Goal: Navigation & Orientation: Find specific page/section

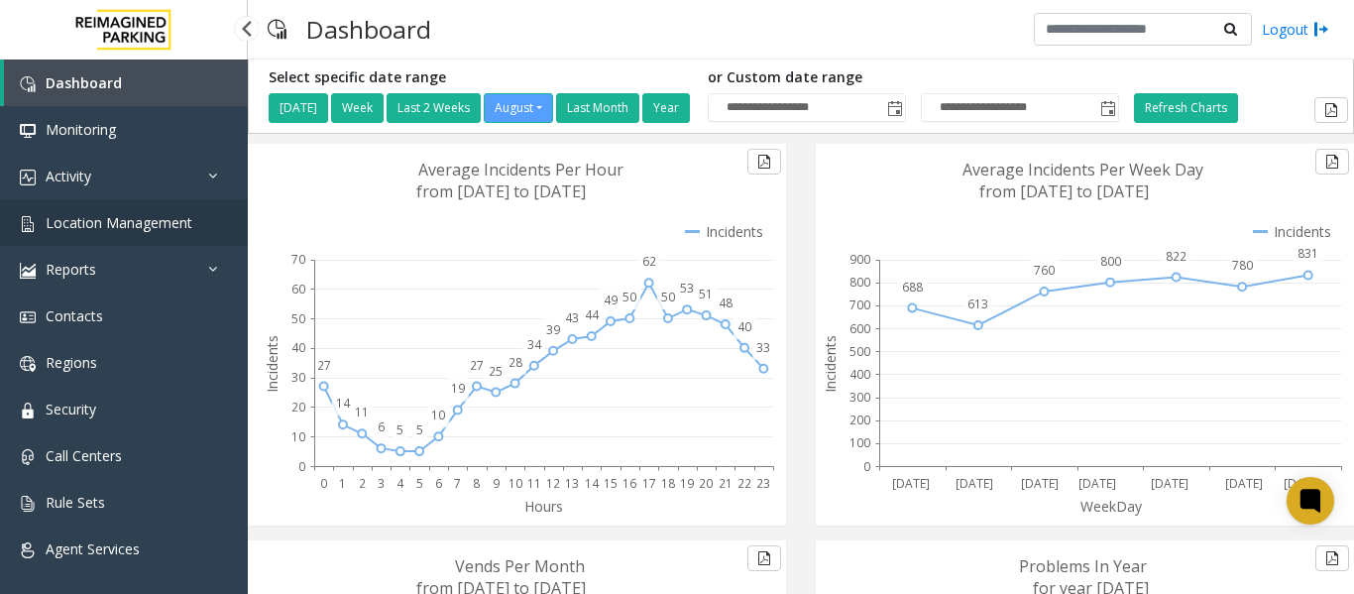
click at [135, 227] on span "Location Management" at bounding box center [119, 222] width 147 height 19
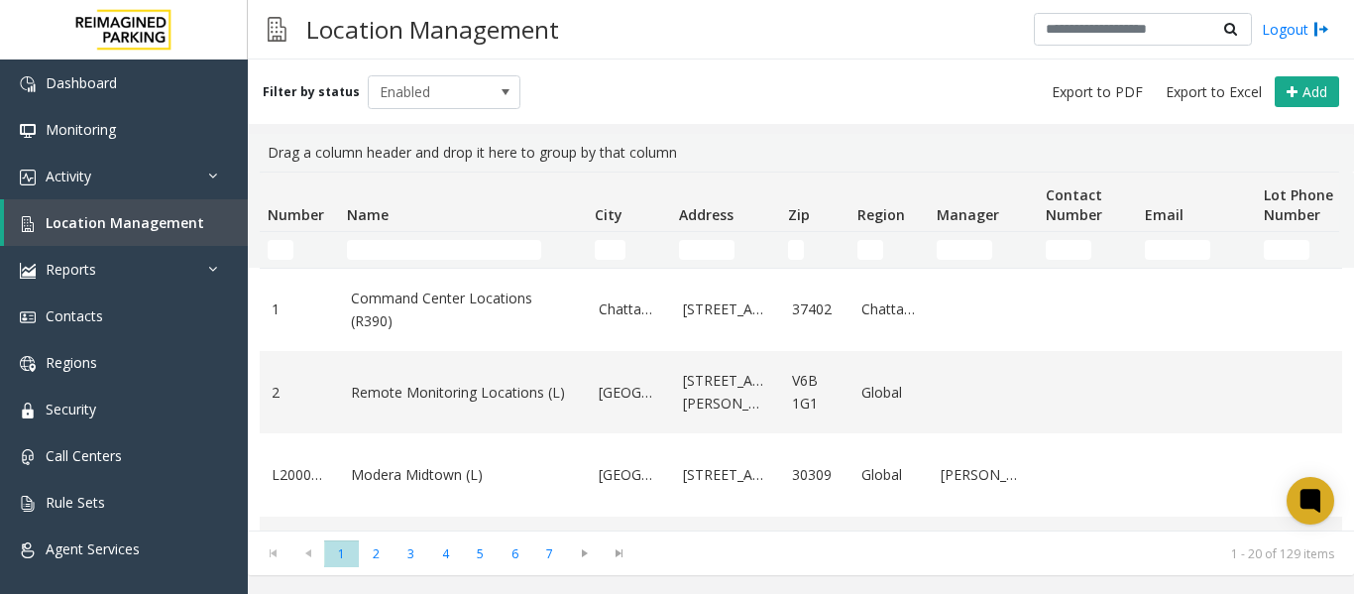
click at [911, 30] on div "Location Management Logout" at bounding box center [801, 29] width 1106 height 59
click at [94, 178] on link "Activity" at bounding box center [124, 176] width 248 height 47
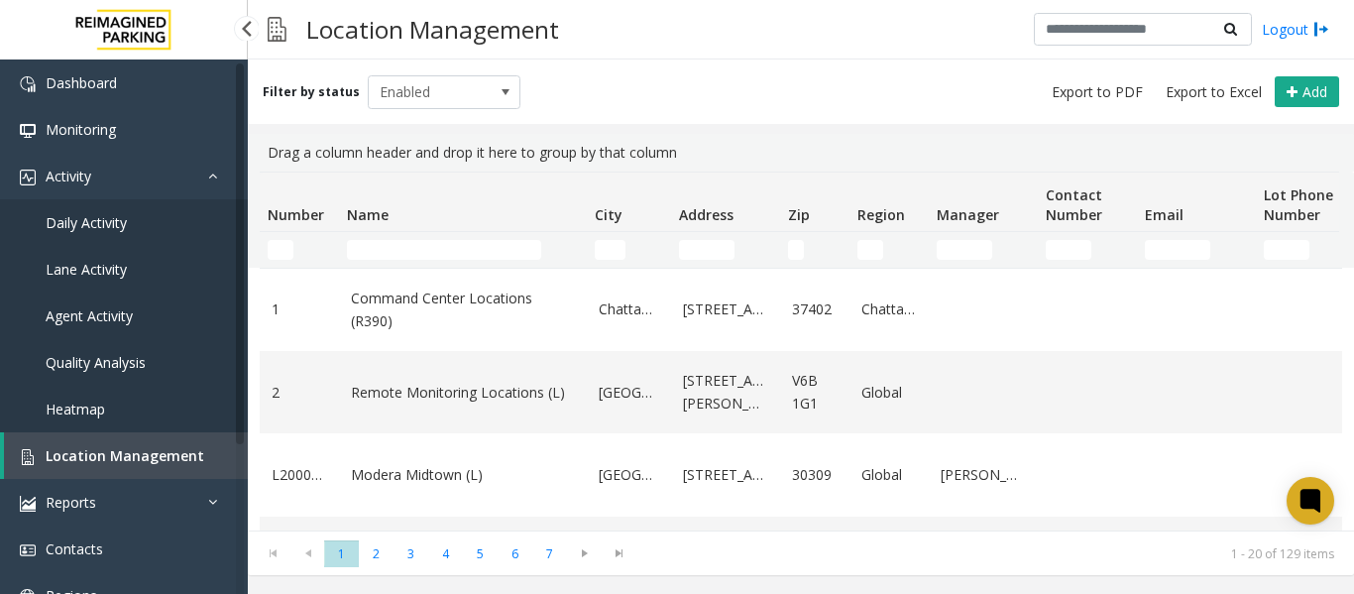
click at [102, 222] on span "Daily Activity" at bounding box center [86, 222] width 81 height 19
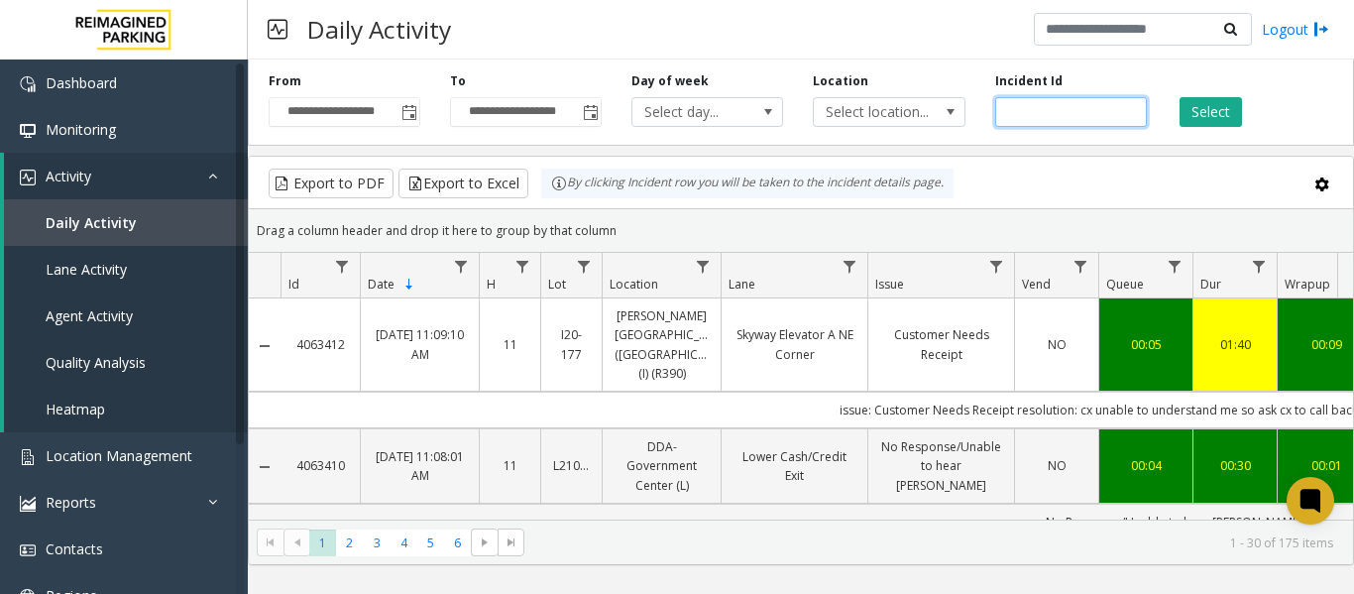
click at [1055, 103] on input "number" at bounding box center [1071, 112] width 152 height 30
paste input "*******"
click at [416, 114] on span "Toggle popup" at bounding box center [409, 113] width 16 height 16
type input "*******"
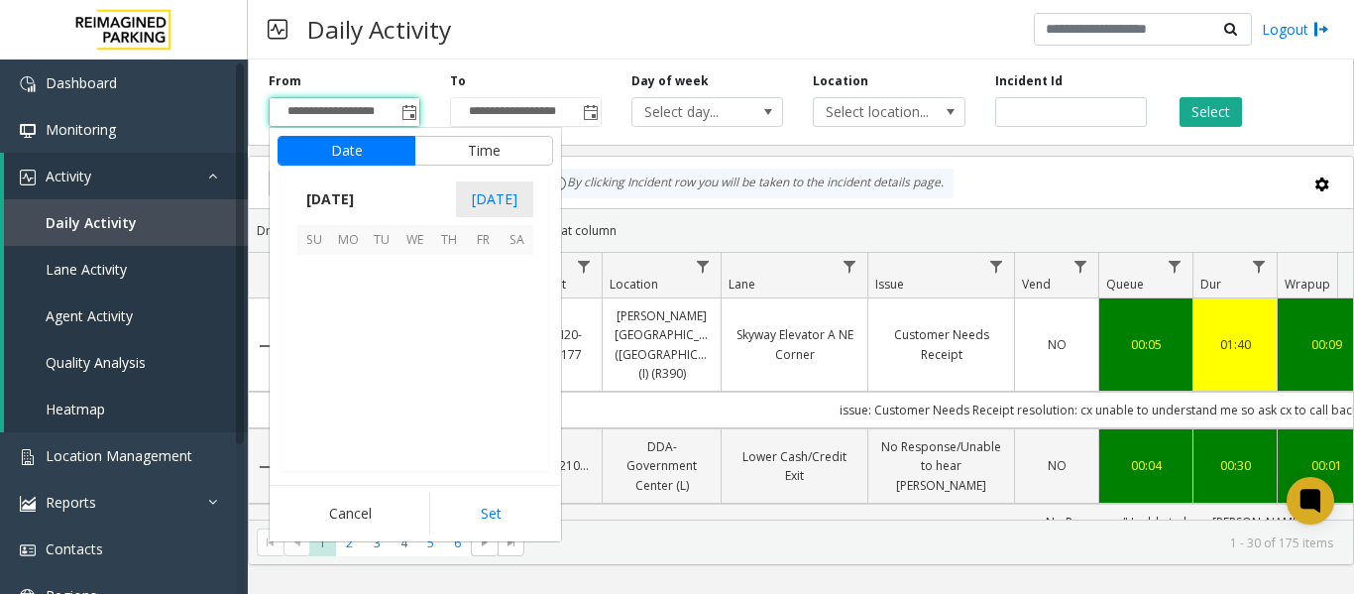
scroll to position [355471, 0]
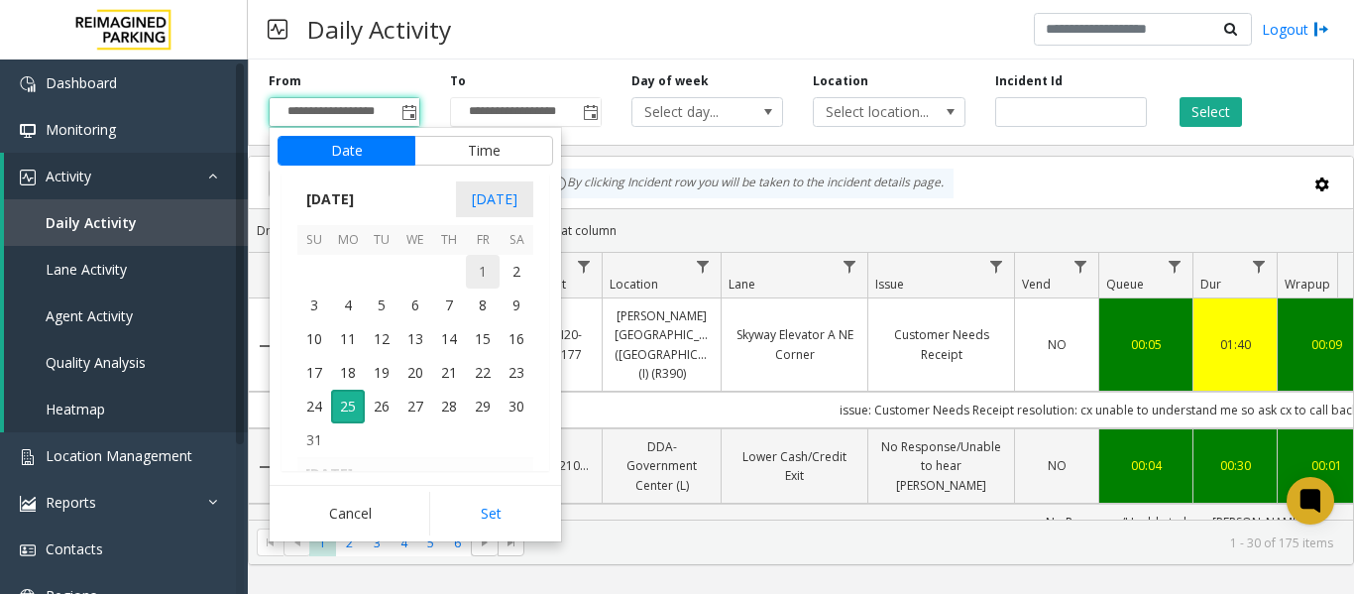
click at [477, 273] on span "1" at bounding box center [483, 272] width 34 height 34
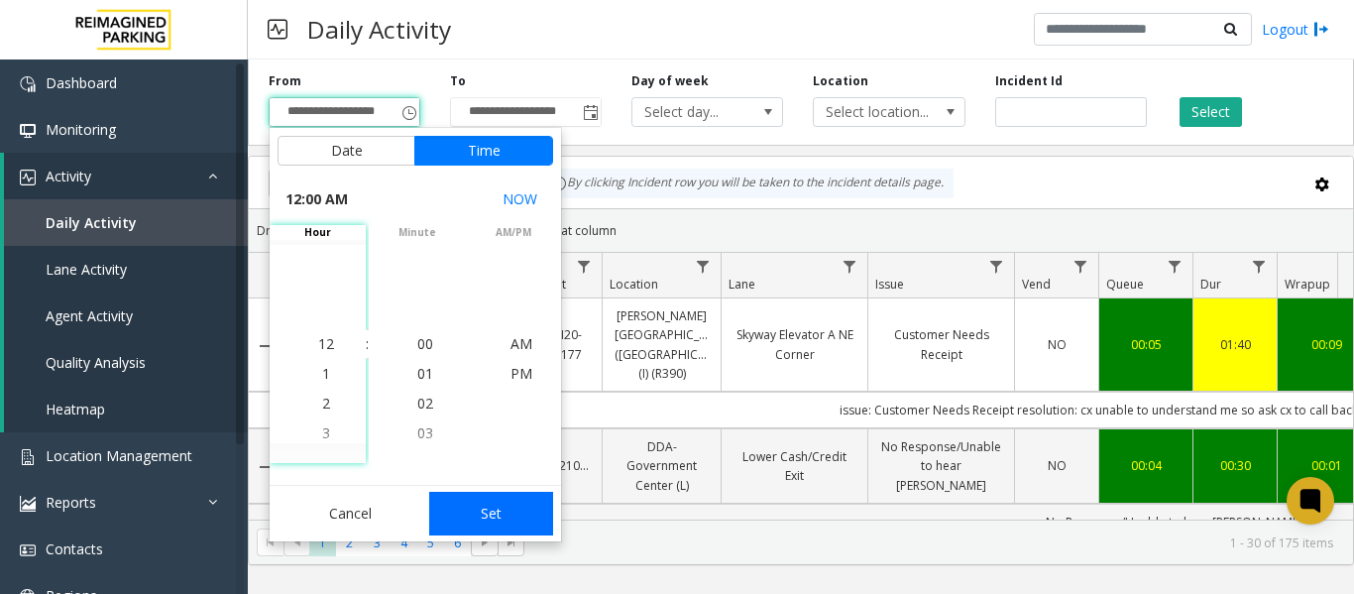
click at [511, 515] on button "Set" at bounding box center [491, 514] width 125 height 44
type input "**********"
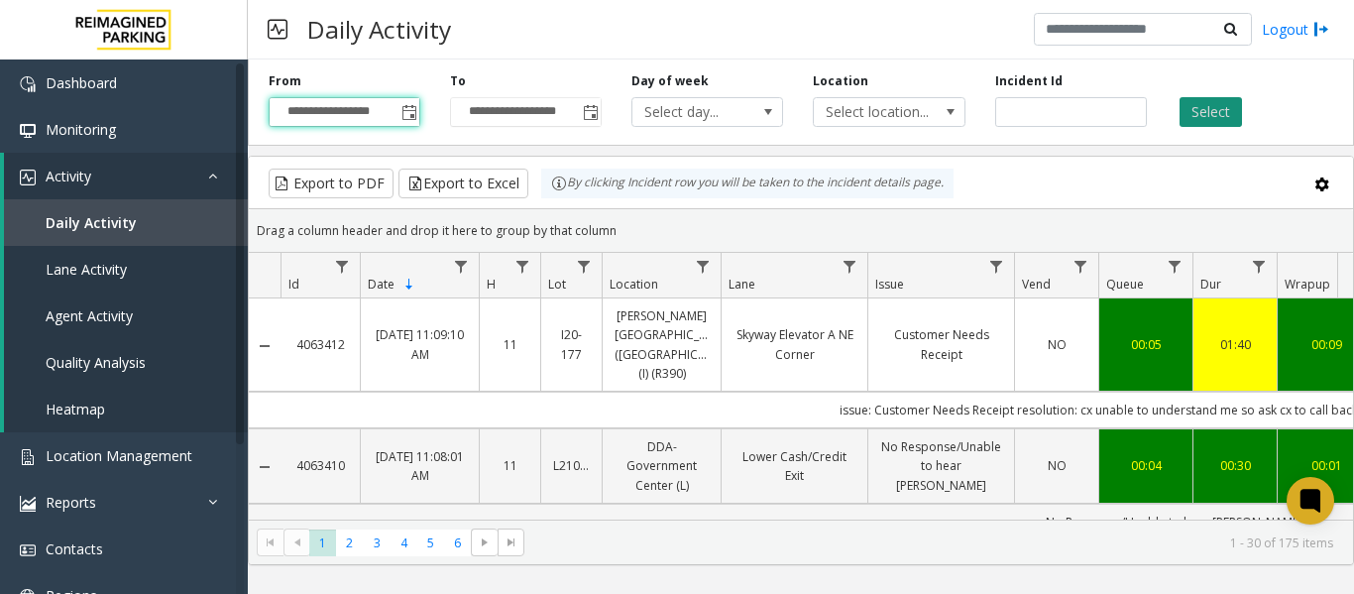
click at [1218, 105] on button "Select" at bounding box center [1210, 112] width 62 height 30
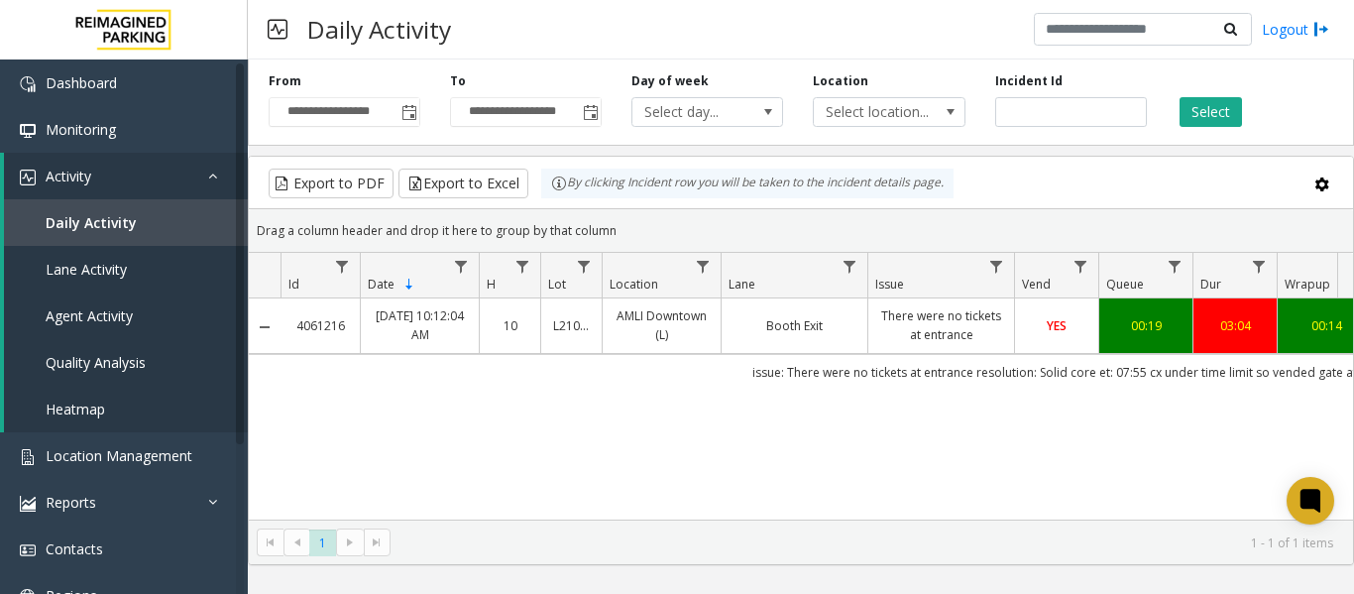
click at [688, 451] on div "4061216 Aug 22, 2025 10:12:04 AM 10 L21063900 AMLI Downtown (L) Booth Exit Ther…" at bounding box center [801, 422] width 1104 height 248
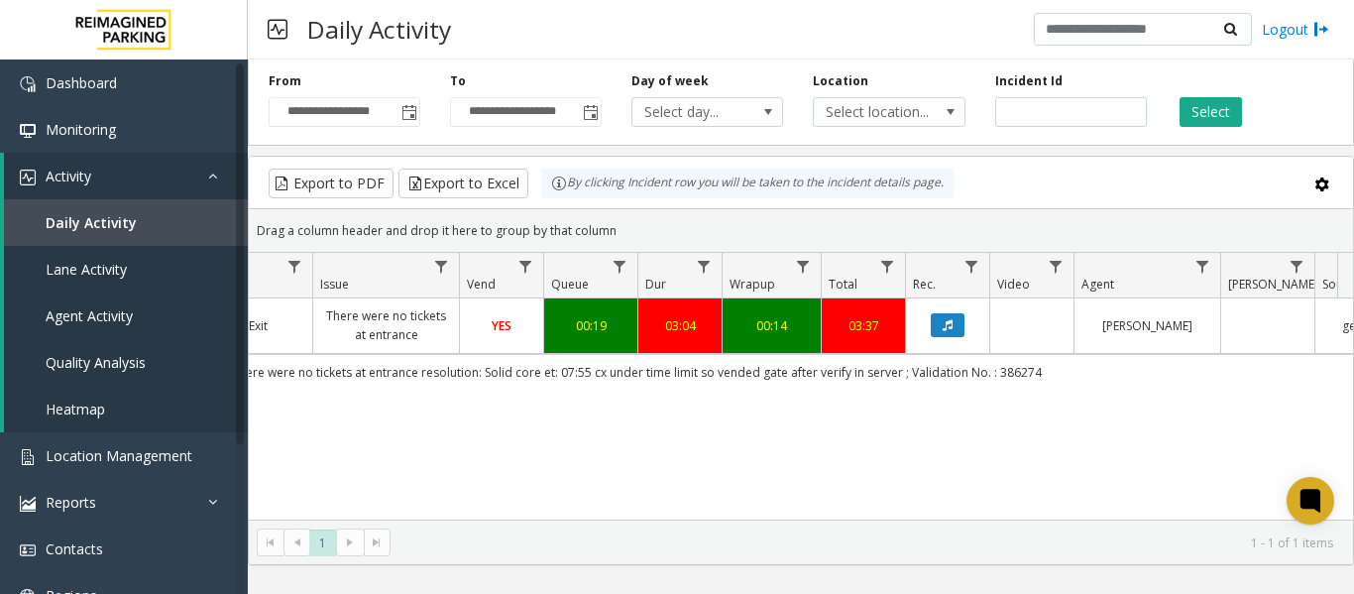
scroll to position [0, 382]
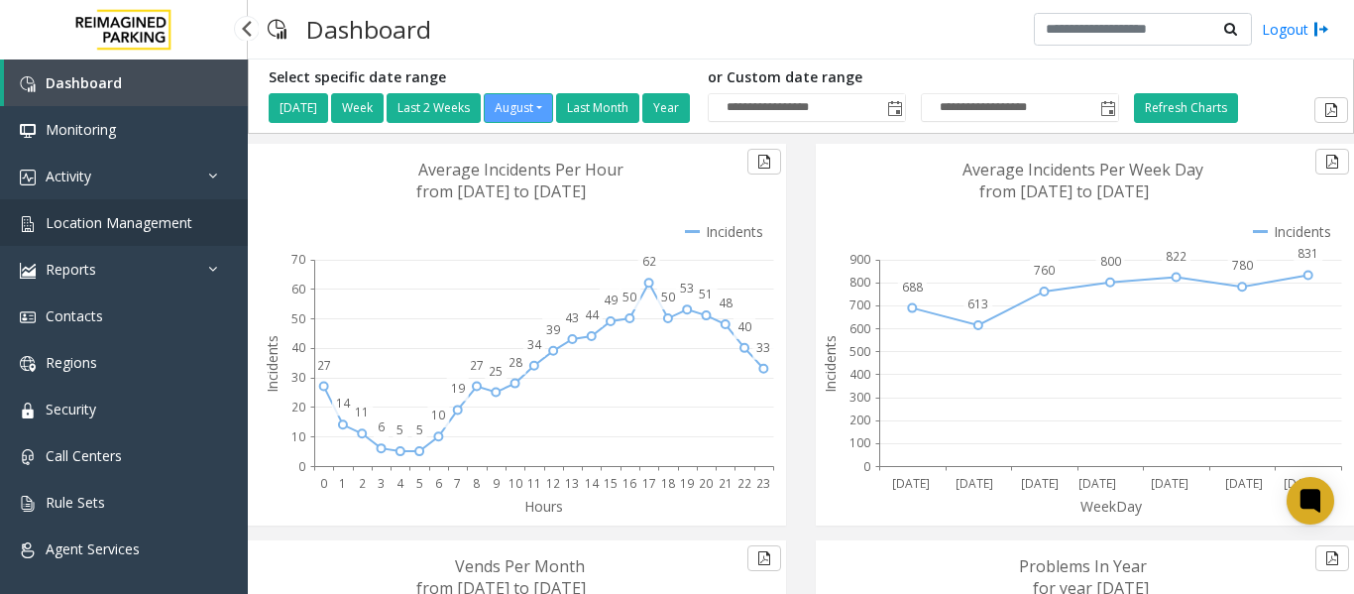
click at [149, 225] on span "Location Management" at bounding box center [119, 222] width 147 height 19
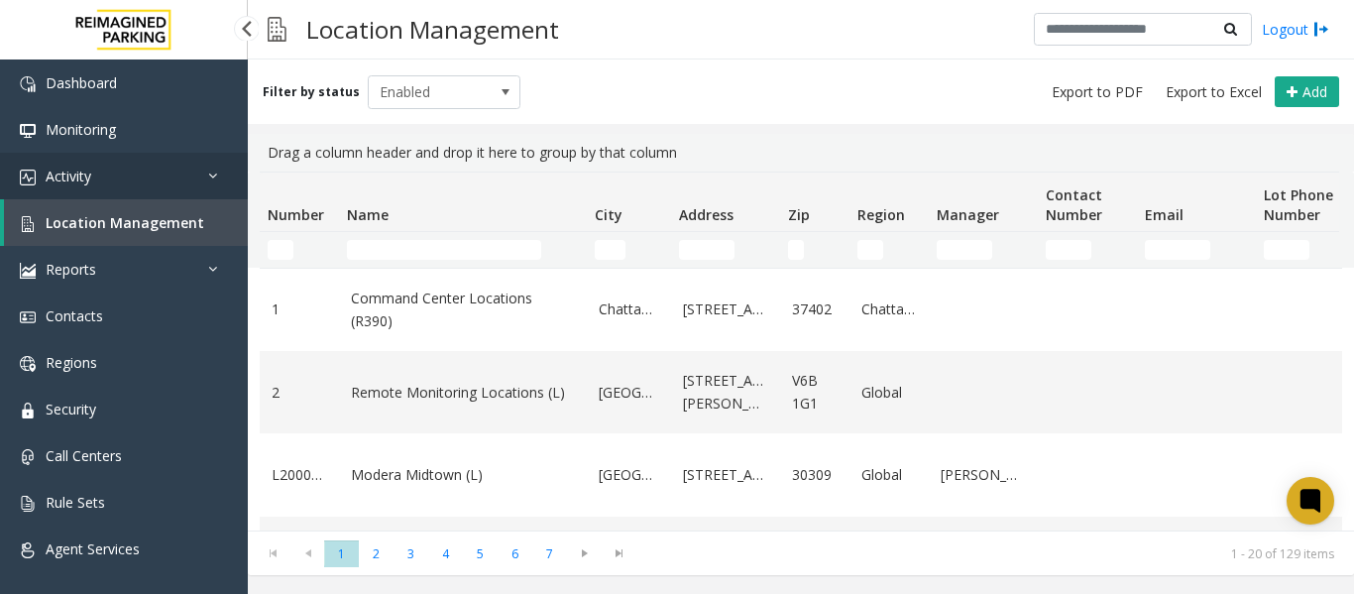
click at [106, 184] on link "Activity" at bounding box center [124, 176] width 248 height 47
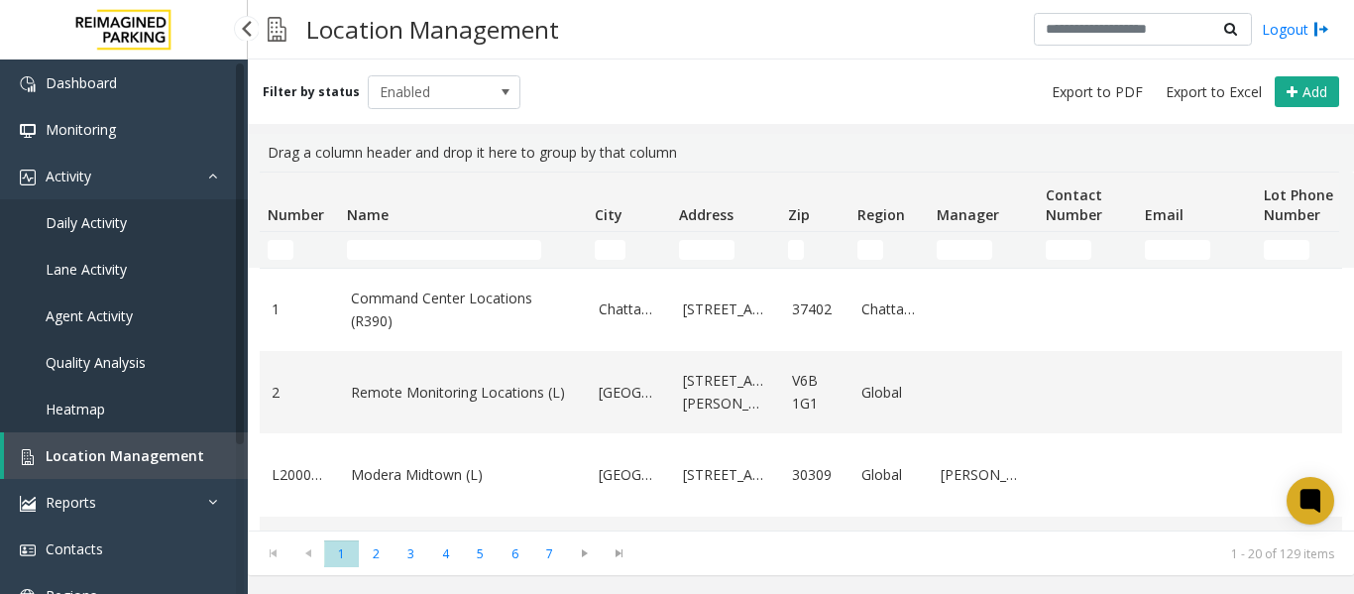
click at [103, 224] on span "Daily Activity" at bounding box center [86, 222] width 81 height 19
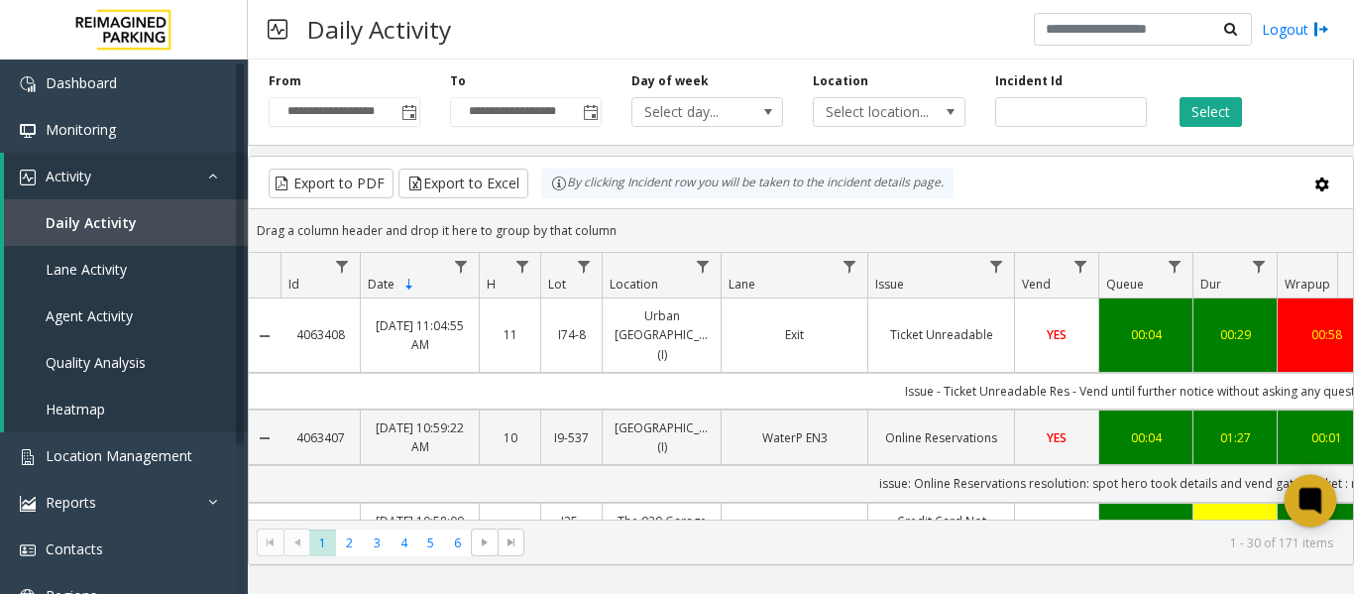
click at [1301, 495] on icon at bounding box center [1310, 501] width 22 height 26
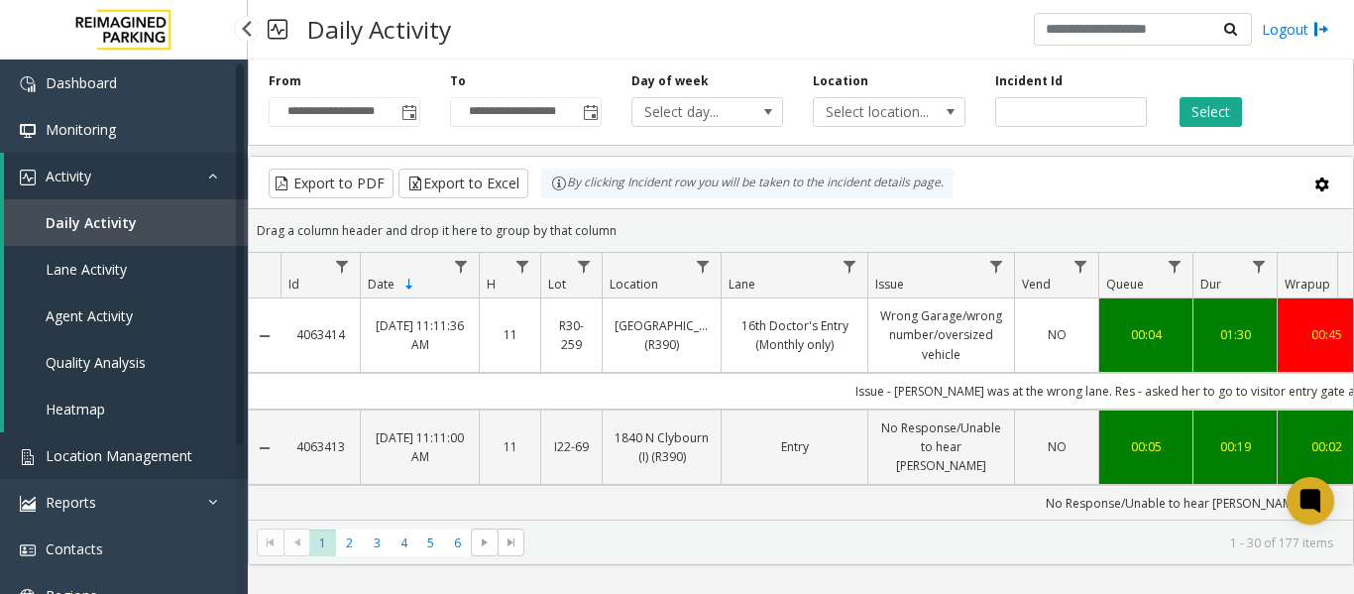
click at [121, 460] on span "Location Management" at bounding box center [119, 455] width 147 height 19
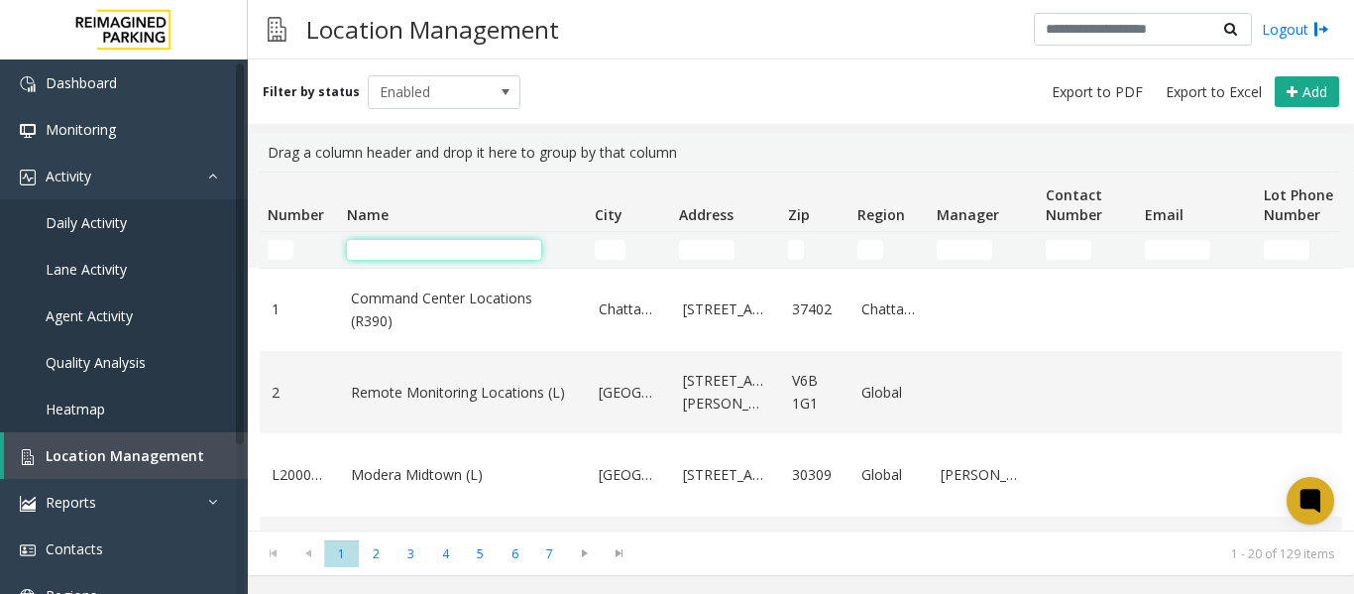
click at [473, 249] on input "Name Filter" at bounding box center [444, 250] width 194 height 20
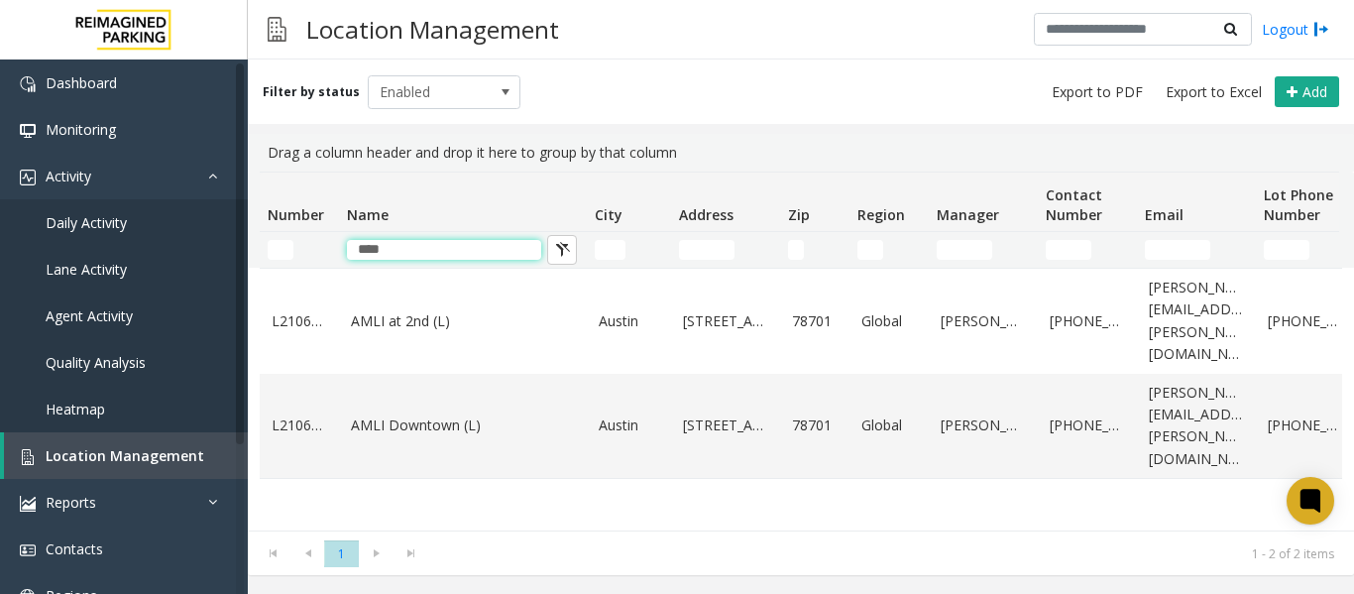
type input "****"
click at [442, 379] on td "AMLI Downtown (L)" at bounding box center [463, 426] width 248 height 105
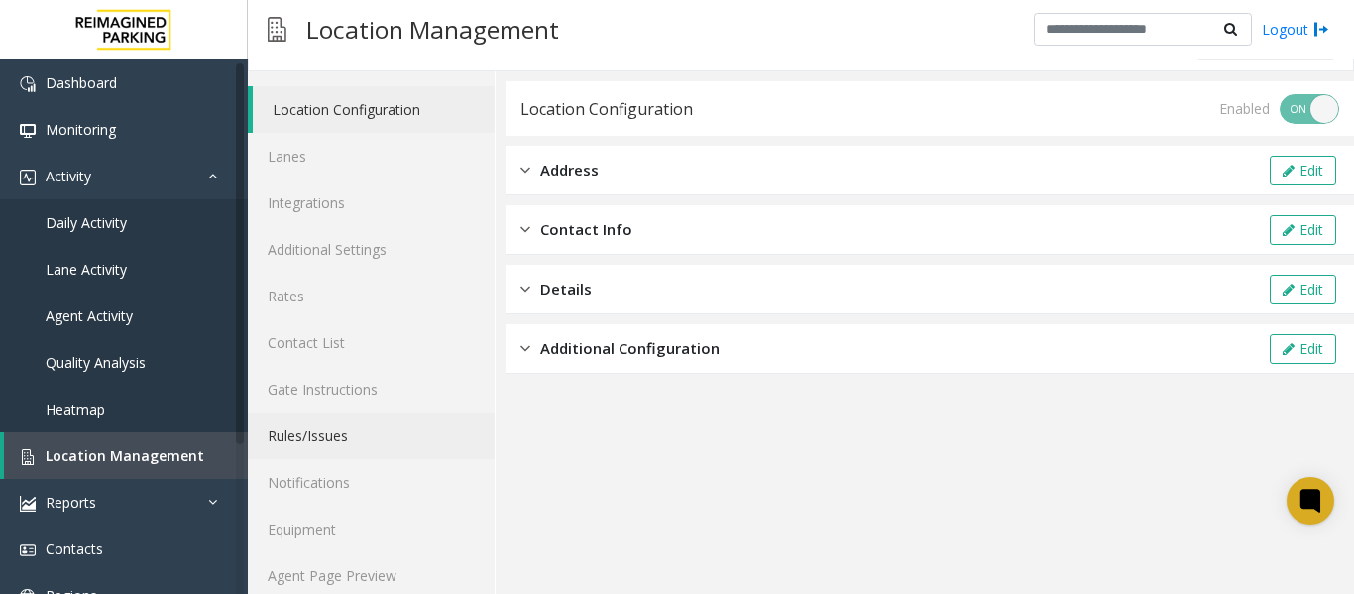
scroll to position [59, 0]
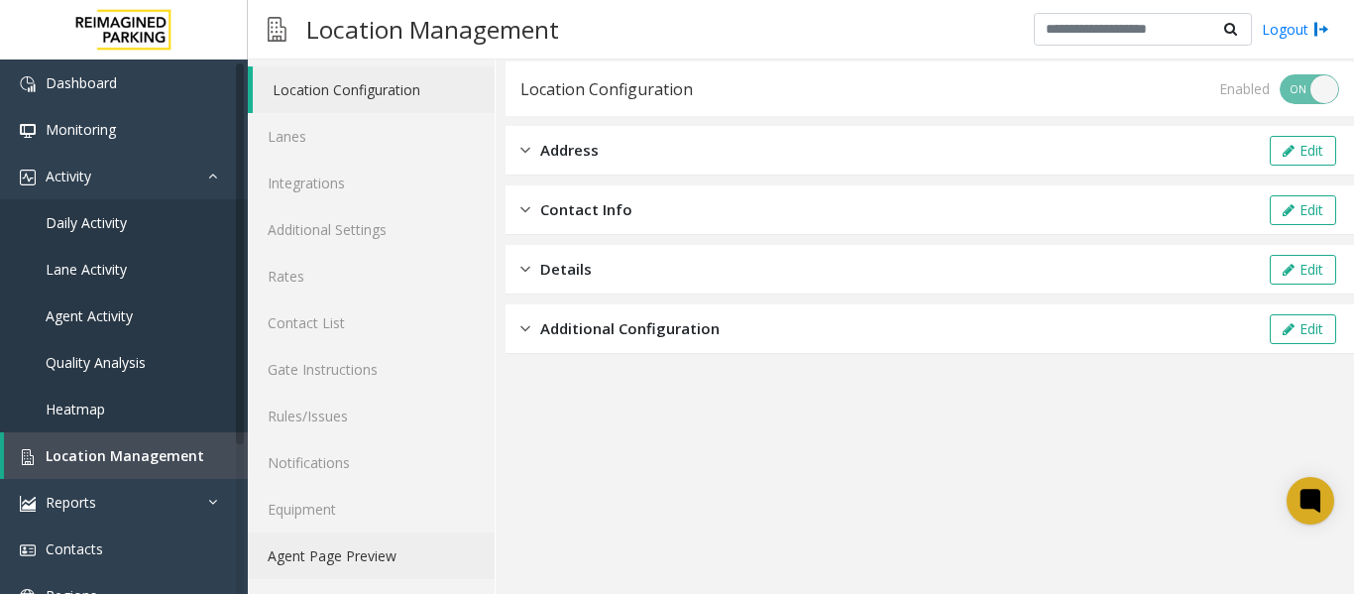
click at [383, 565] on link "Agent Page Preview" at bounding box center [371, 555] width 247 height 47
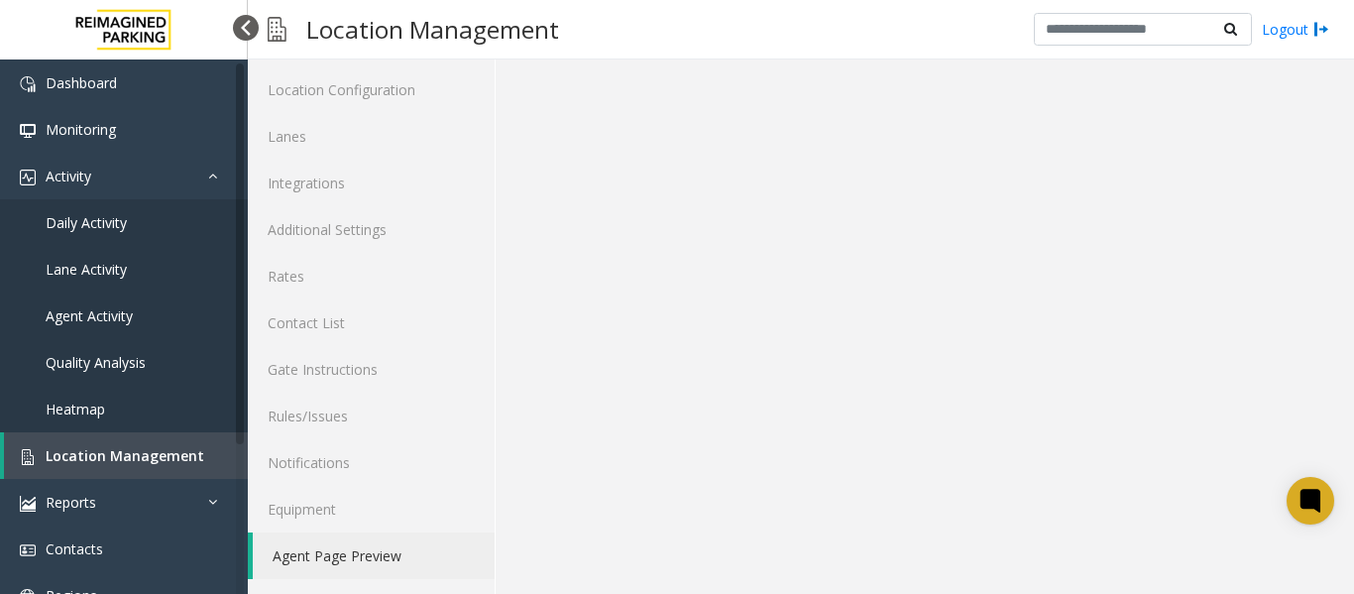
click at [243, 27] on div at bounding box center [246, 28] width 26 height 26
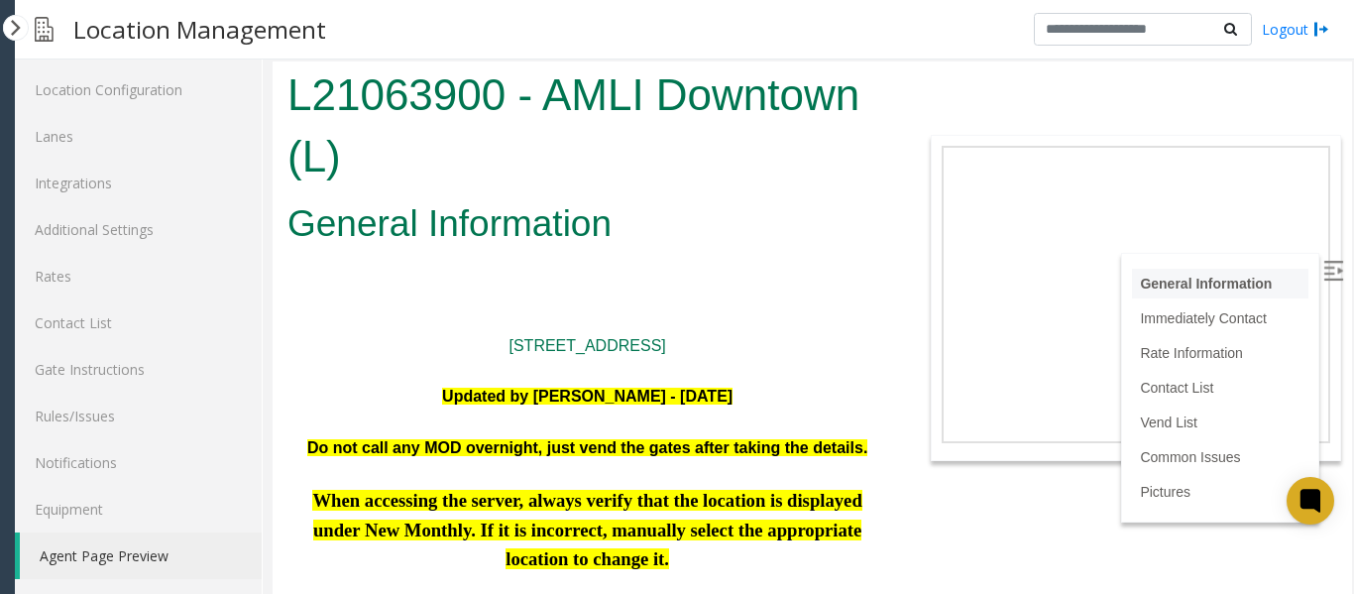
click at [1271, 278] on li "General Information" at bounding box center [1220, 284] width 176 height 30
click at [1323, 261] on img at bounding box center [1333, 271] width 20 height 20
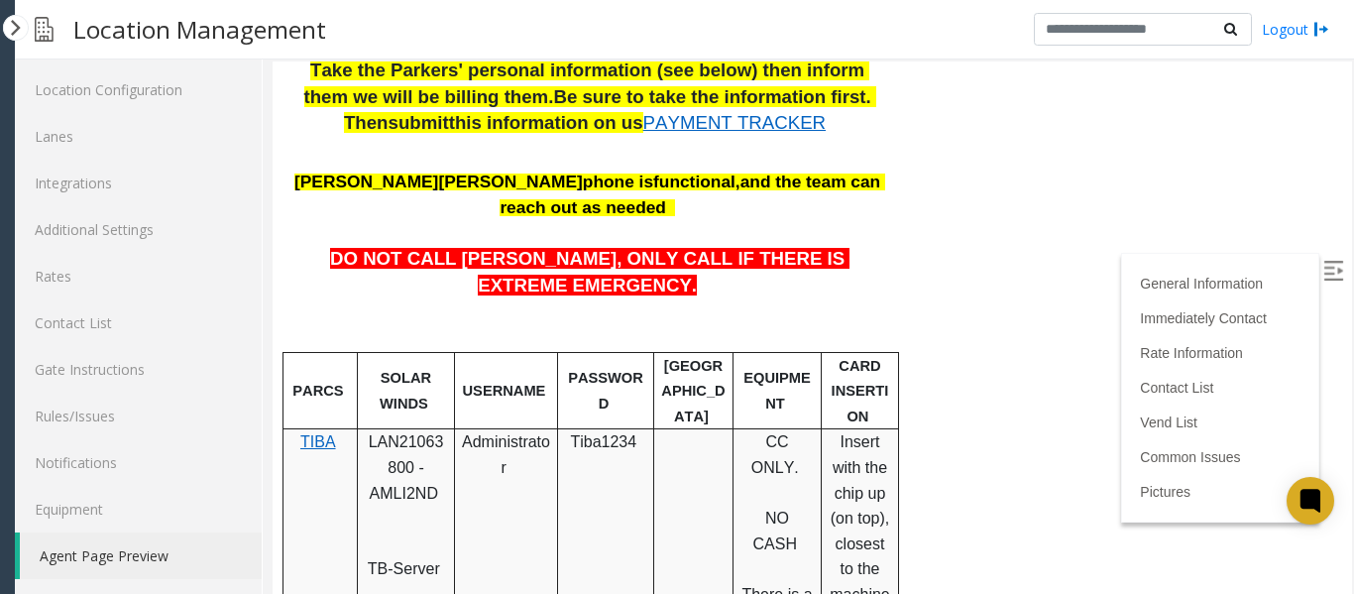
scroll to position [966, 0]
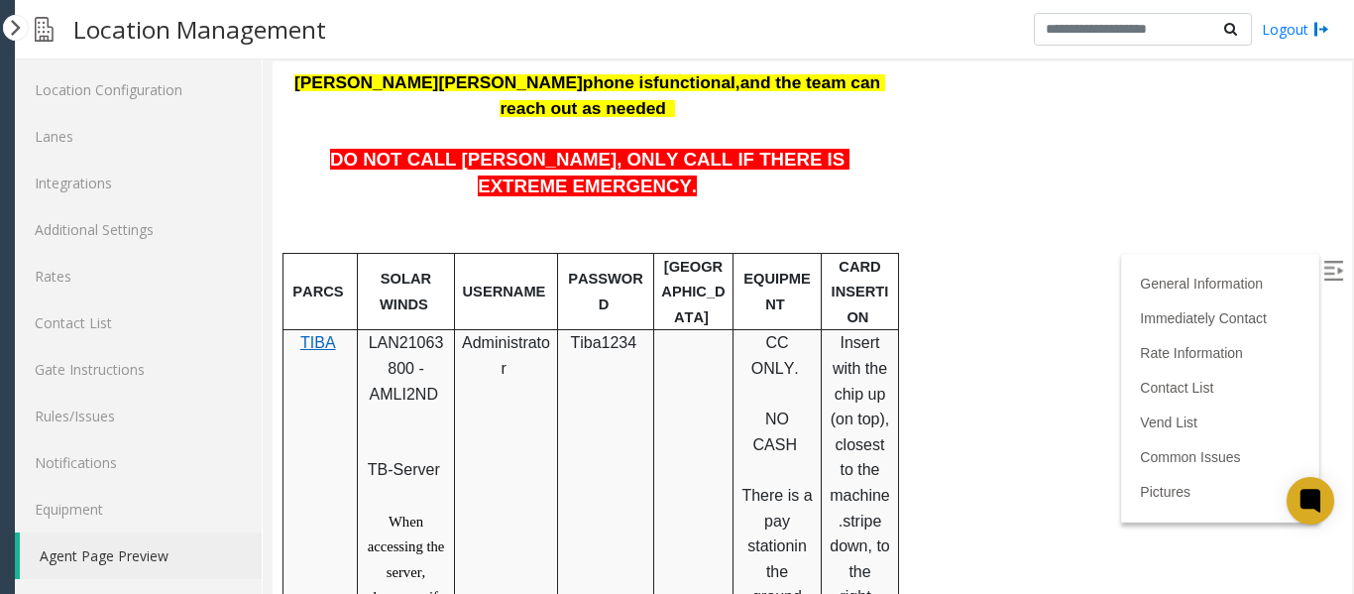
click at [405, 334] on span "LAN21063800 - AMLI2ND" at bounding box center [406, 367] width 75 height 67
click at [389, 334] on span "LAN21063800 - AMLI2ND" at bounding box center [406, 367] width 75 height 67
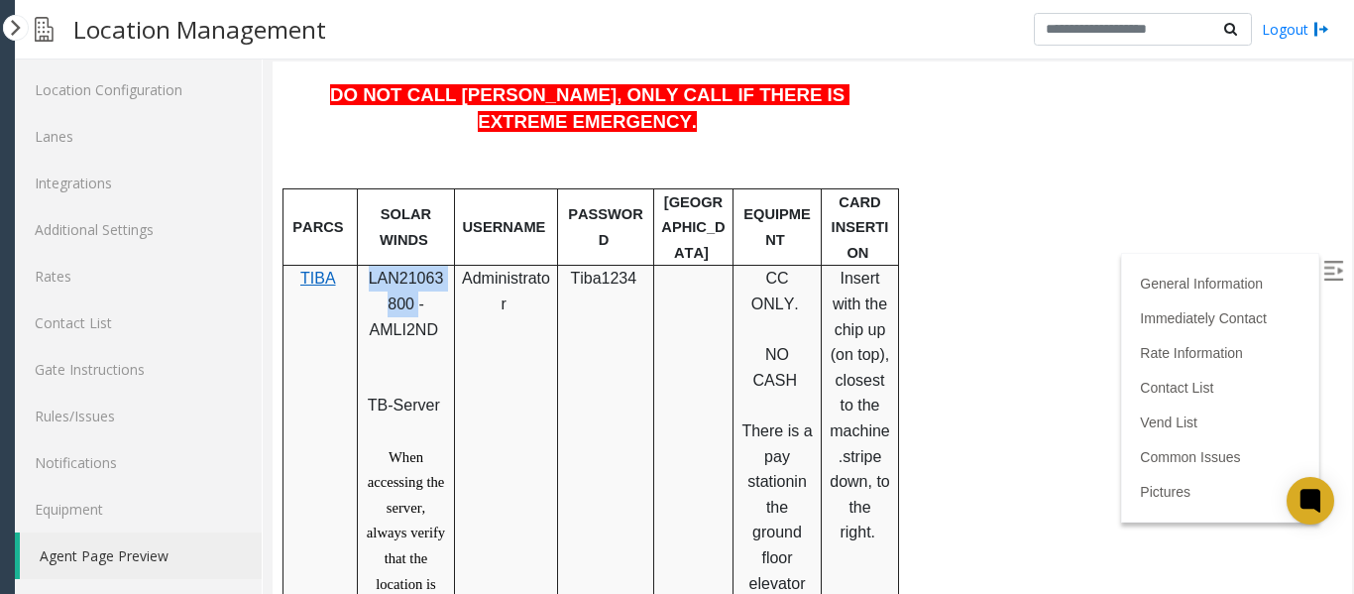
scroll to position [1065, 0]
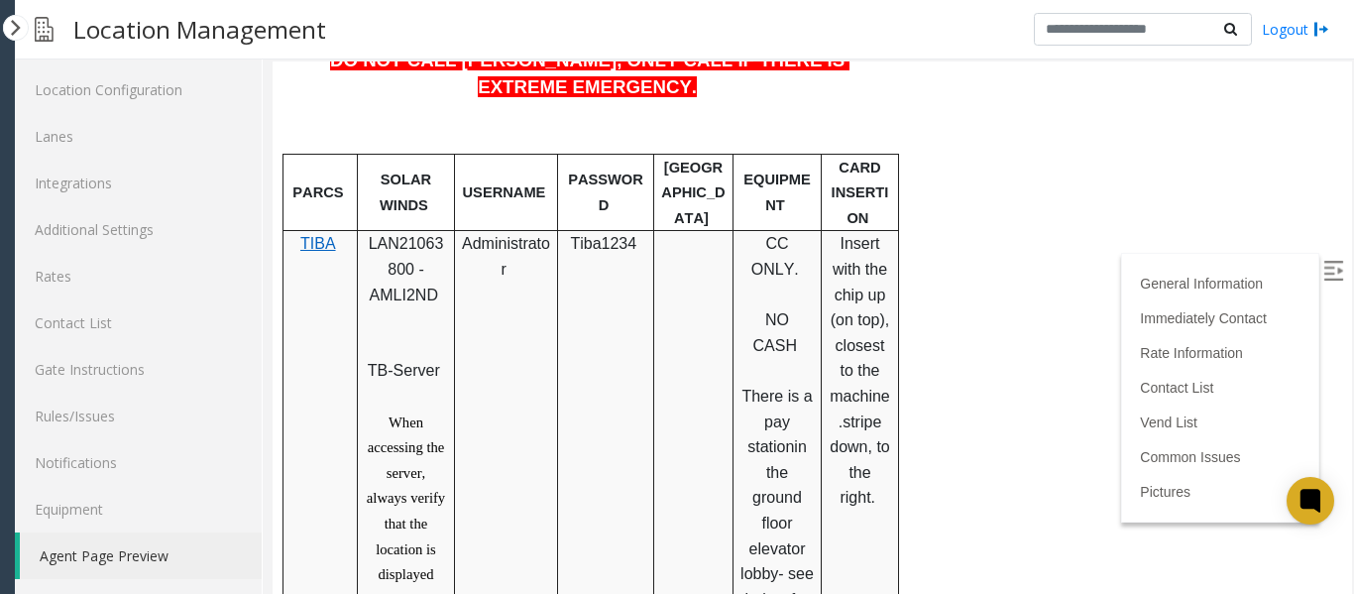
click at [405, 384] on p at bounding box center [406, 397] width 82 height 26
drag, startPoint x: 371, startPoint y: 192, endPoint x: 411, endPoint y: 211, distance: 44.8
click at [411, 235] on span "LAN21063800 - AMLI2ND" at bounding box center [406, 268] width 75 height 67
copy span "LAN21063800"
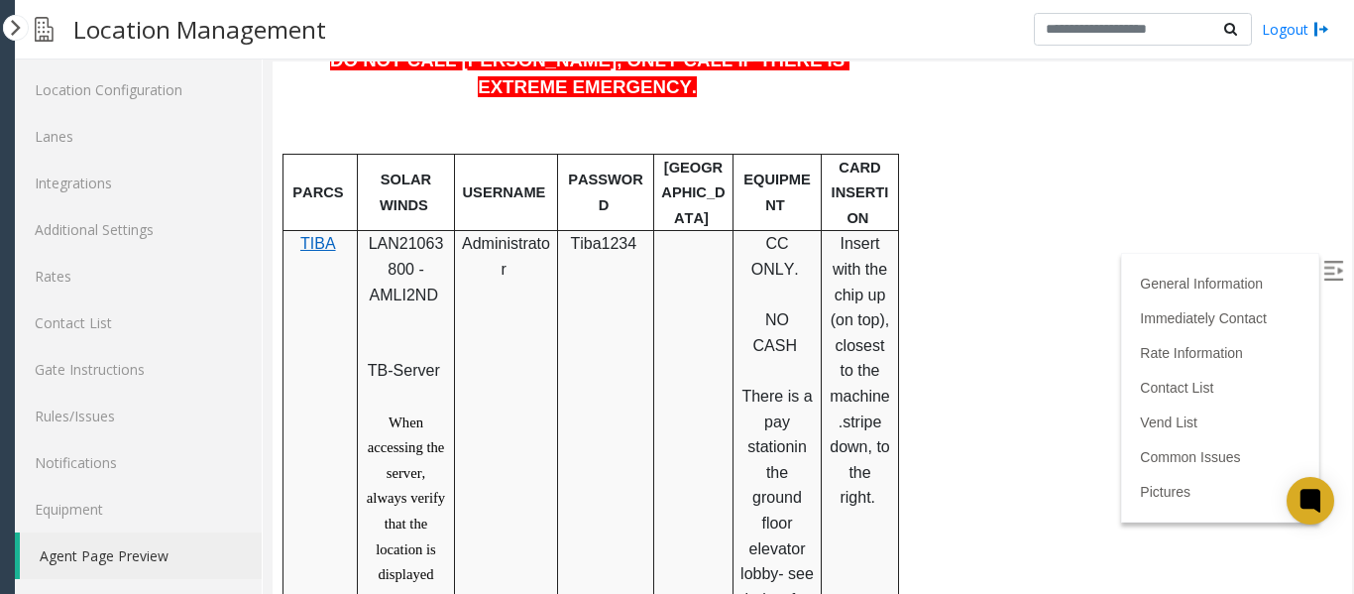
scroll to position [2750, 0]
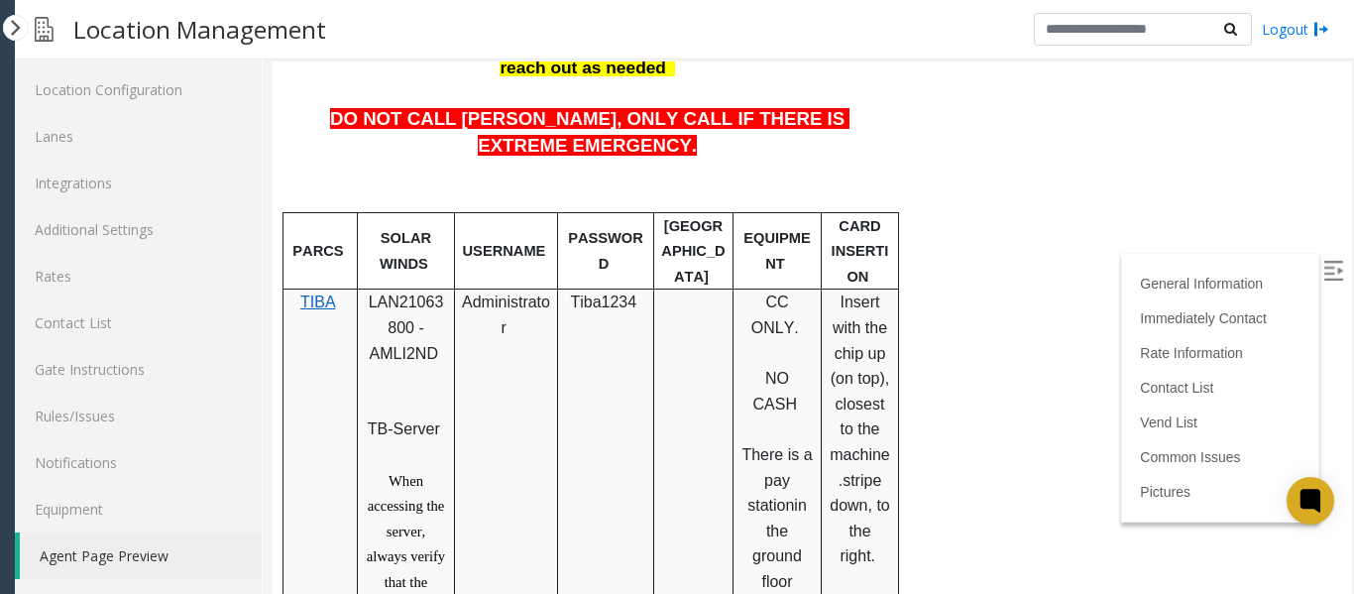
scroll to position [1065, 0]
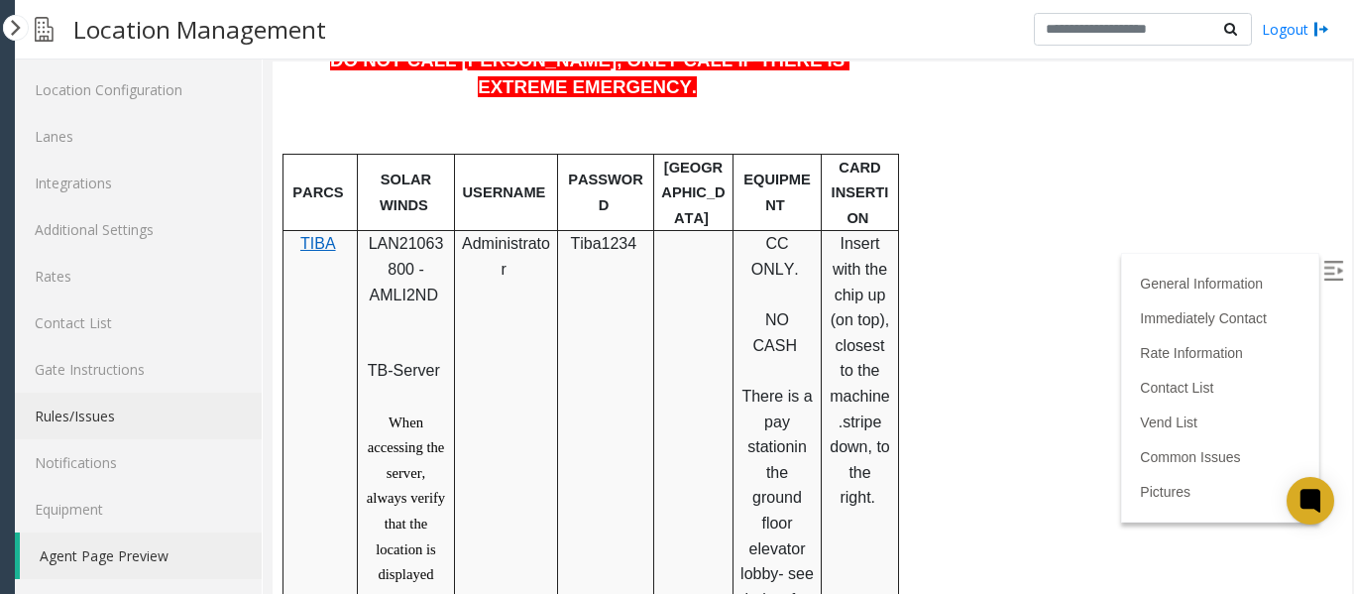
click at [78, 415] on link "Rules/Issues" at bounding box center [138, 415] width 247 height 47
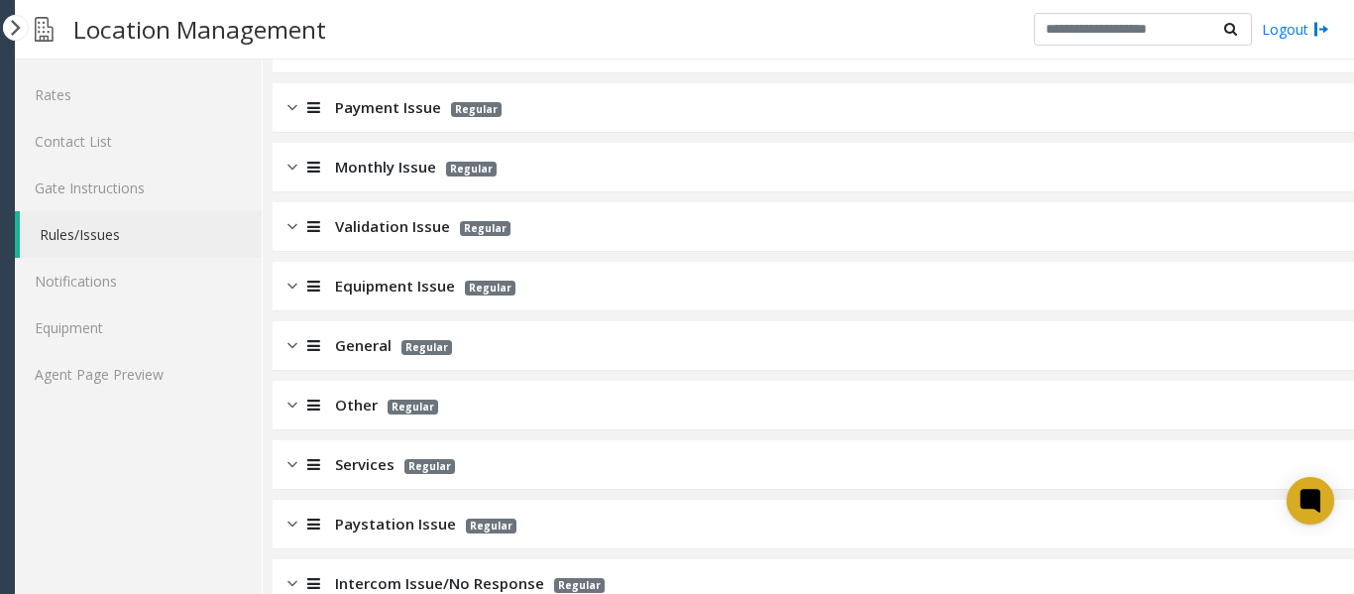
scroll to position [340, 0]
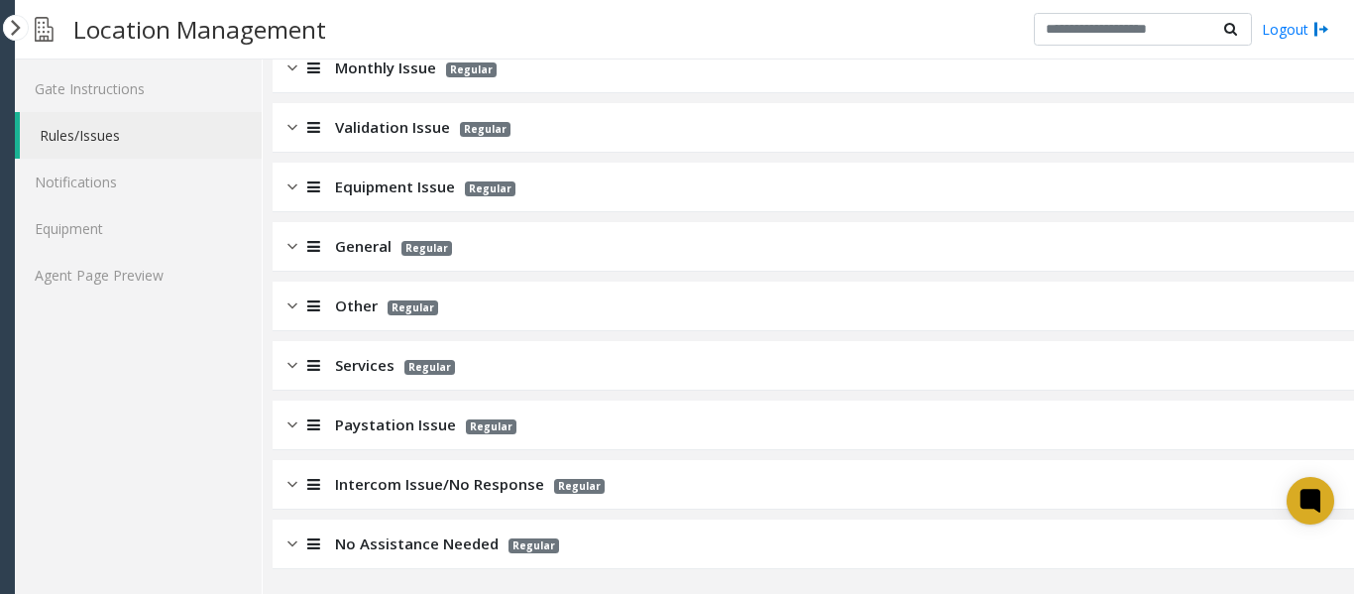
drag, startPoint x: 292, startPoint y: 422, endPoint x: 525, endPoint y: 482, distance: 240.4
click at [292, 422] on img at bounding box center [292, 424] width 10 height 23
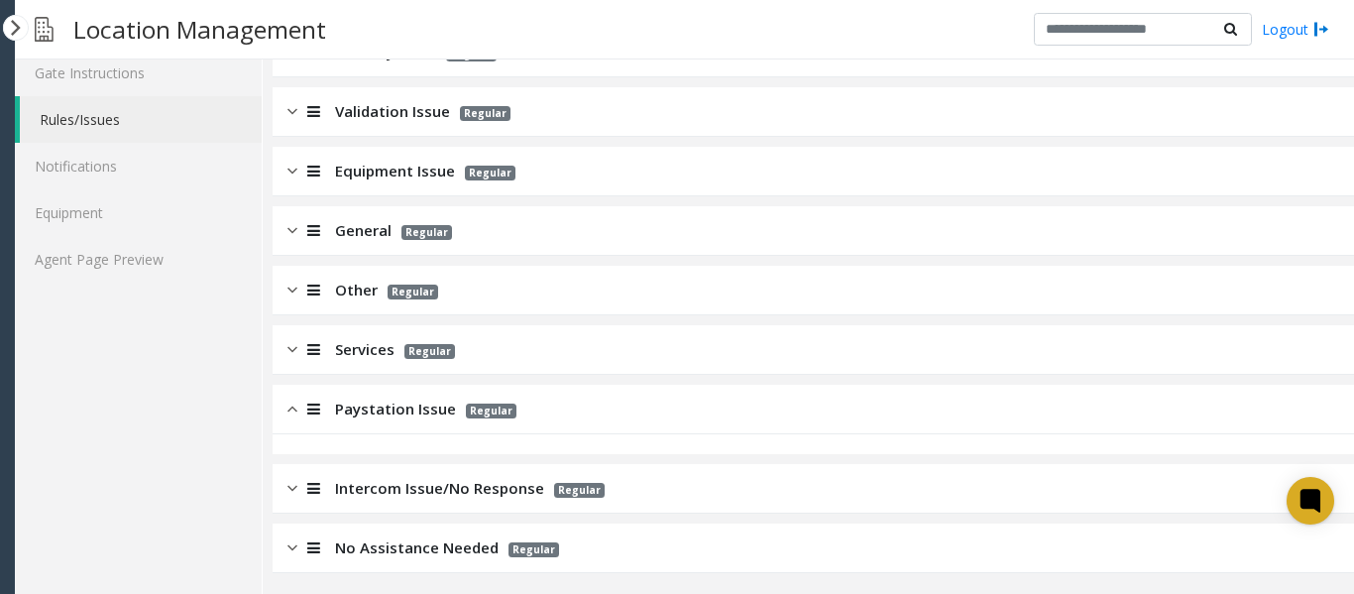
scroll to position [360, 0]
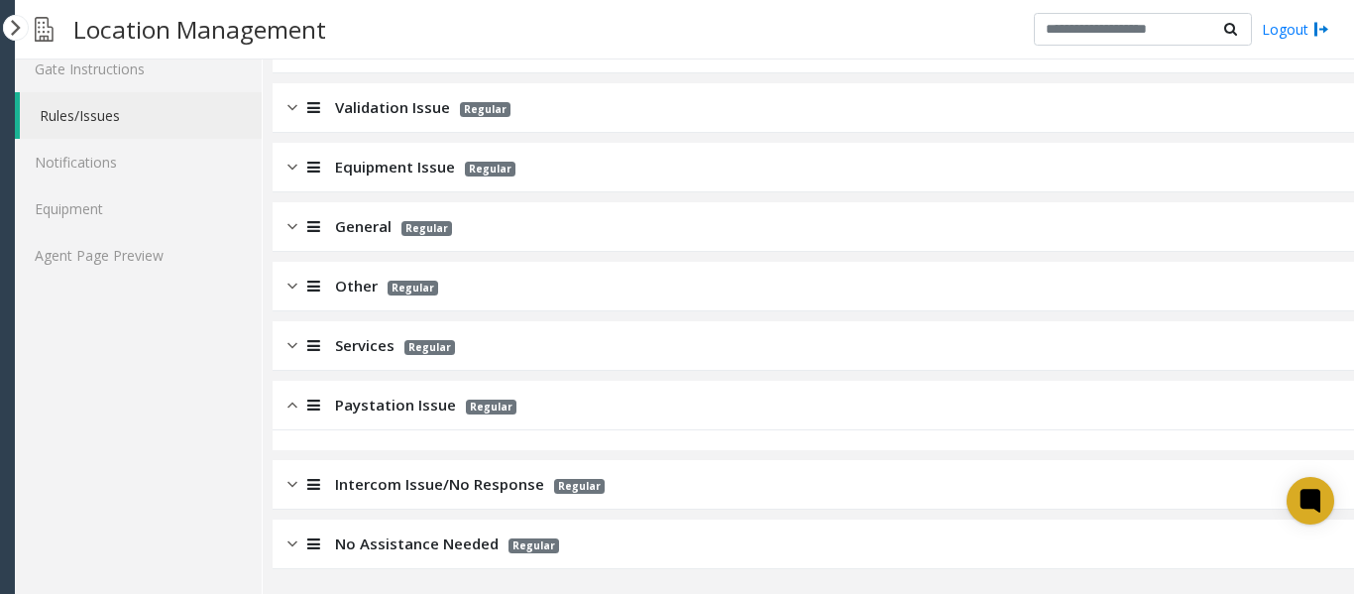
click at [297, 347] on div at bounding box center [311, 345] width 28 height 23
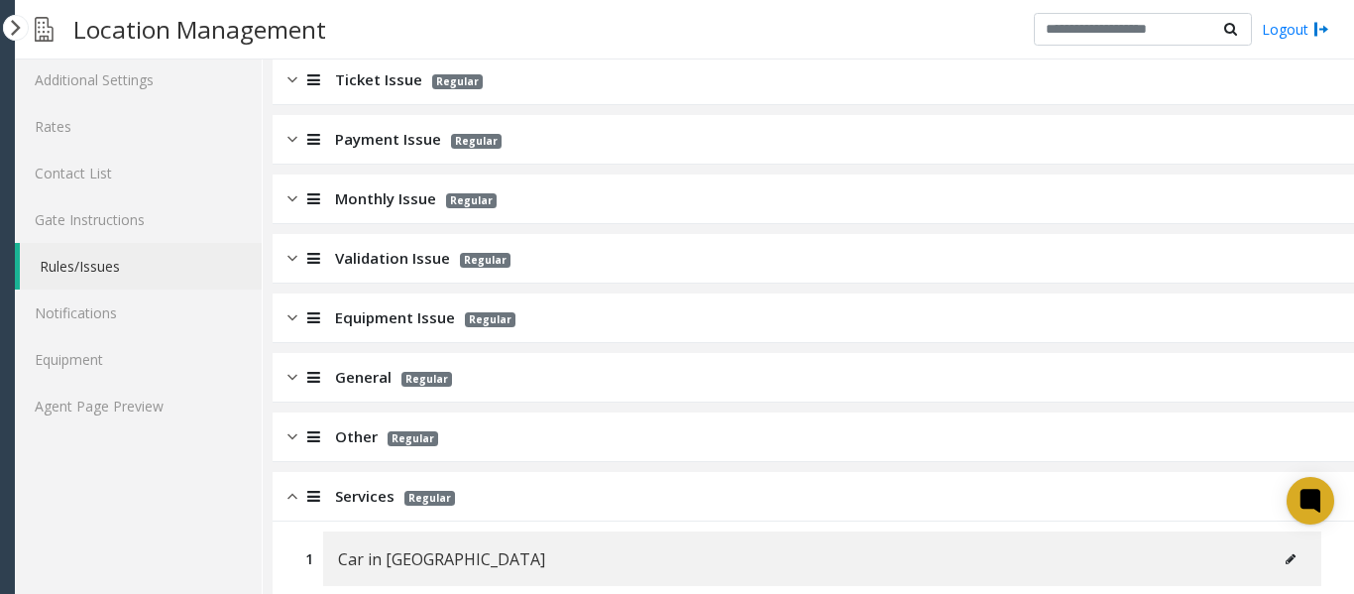
scroll to position [0, 0]
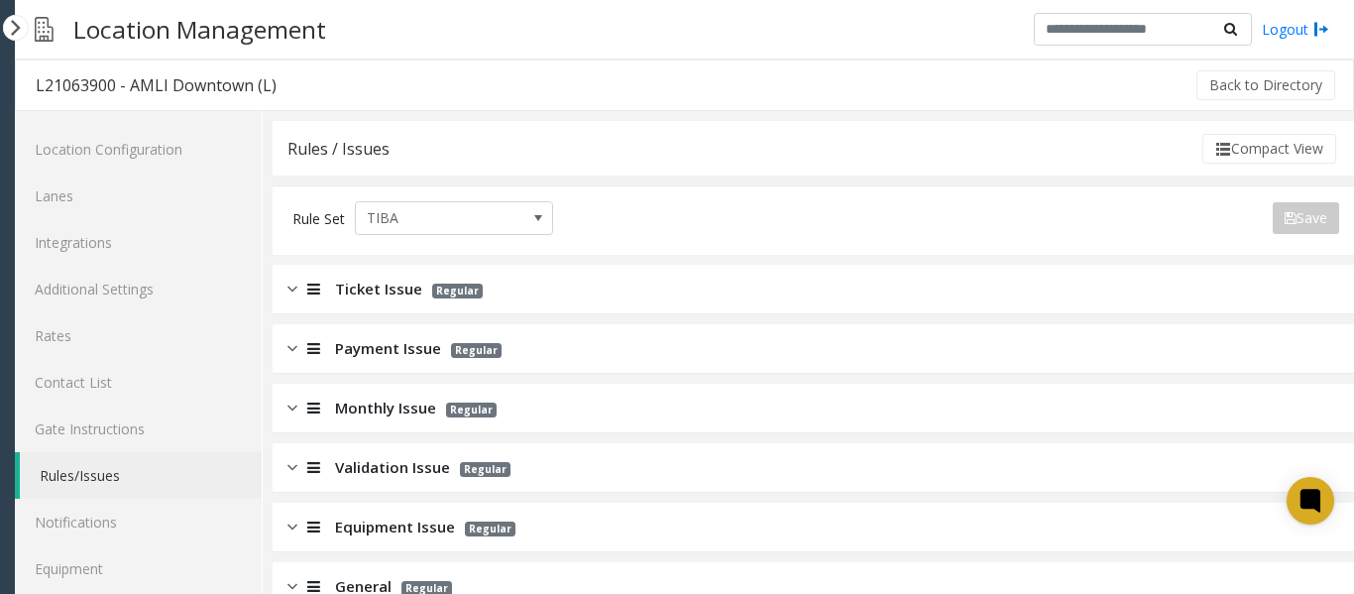
click at [289, 285] on img at bounding box center [292, 289] width 10 height 23
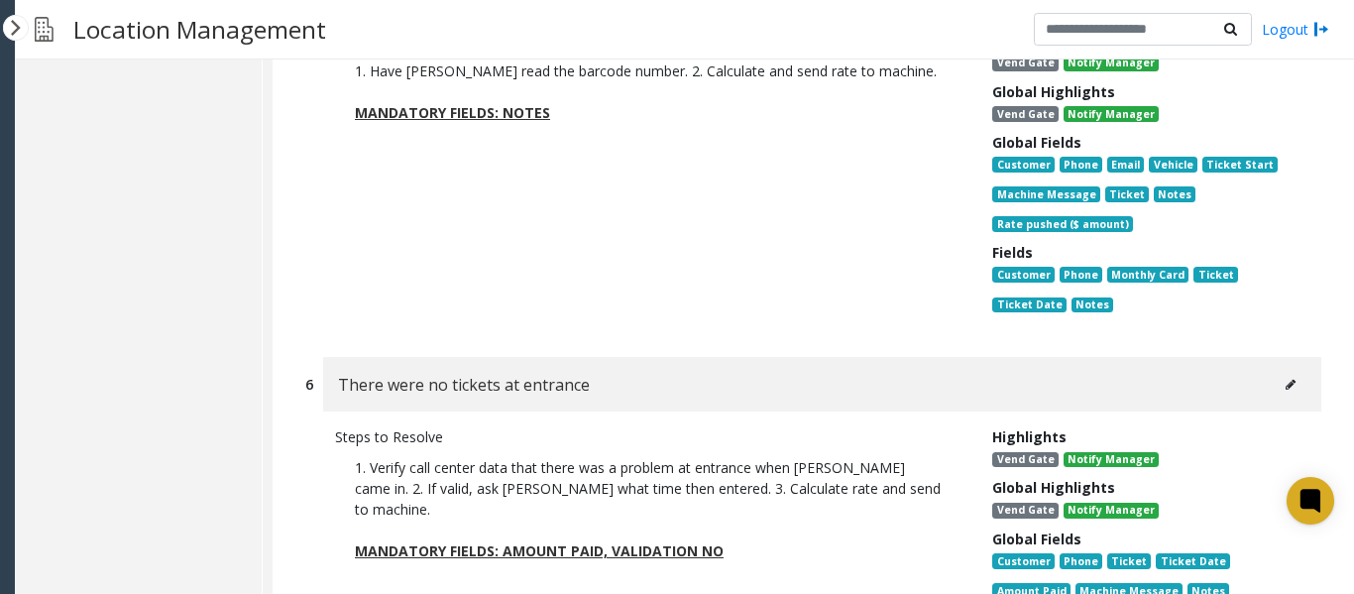
scroll to position [1982, 0]
